Goal: Entertainment & Leisure: Browse casually

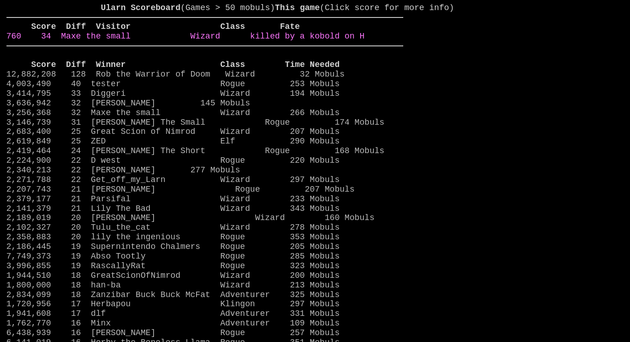
click at [332, 41] on link "760 34 Maxe the small Wizard killed by a kobold on H" at bounding box center [185, 36] width 358 height 9
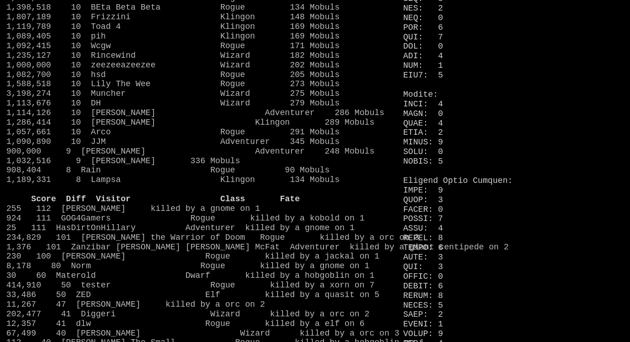
scroll to position [575, 0]
